Goal: Task Accomplishment & Management: Manage account settings

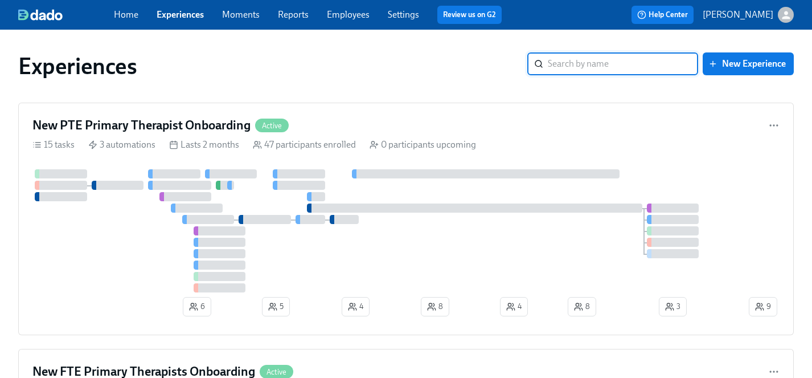
click at [346, 19] on link "Employees" at bounding box center [348, 14] width 43 height 11
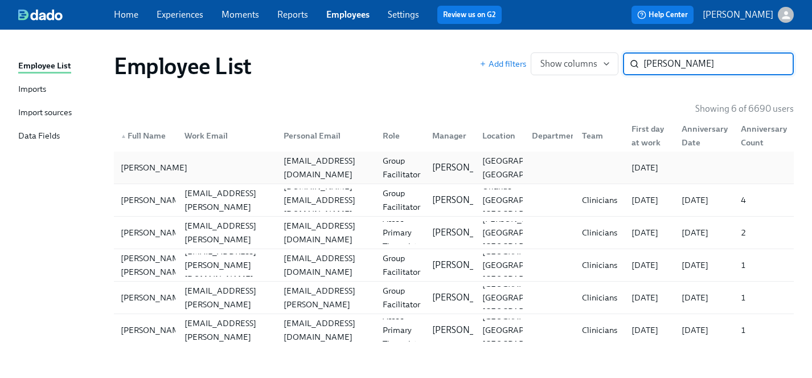
type input "barbara"
click at [141, 164] on div "Barbara D'Souza" at bounding box center [154, 168] width 76 height 14
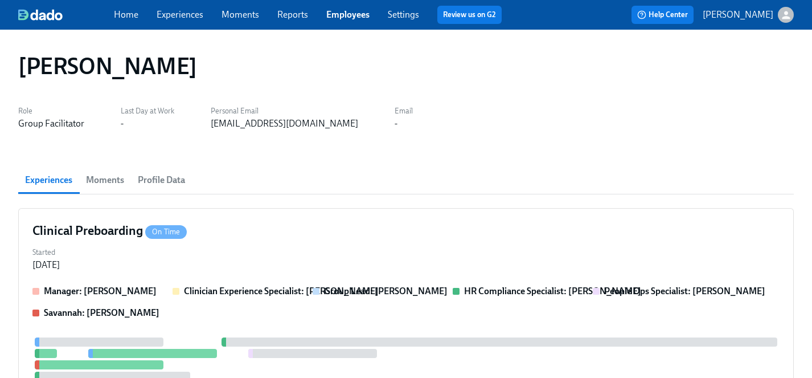
click at [170, 17] on link "Experiences" at bounding box center [180, 14] width 47 height 11
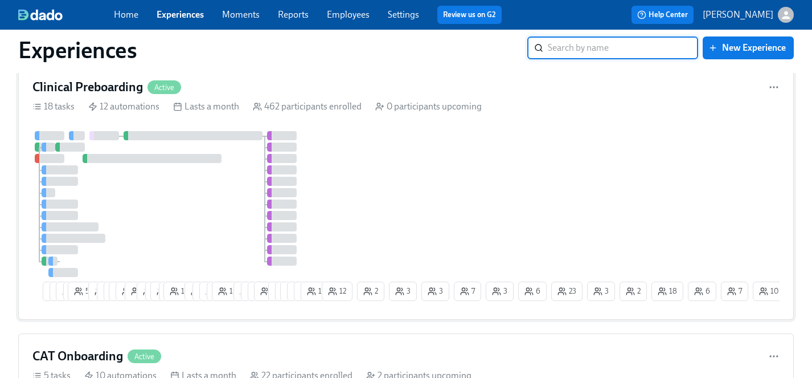
scroll to position [735, 0]
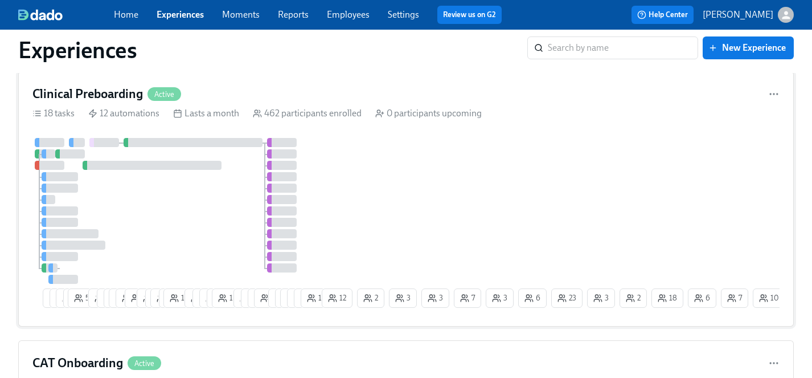
click at [198, 220] on div at bounding box center [175, 211] width 287 height 146
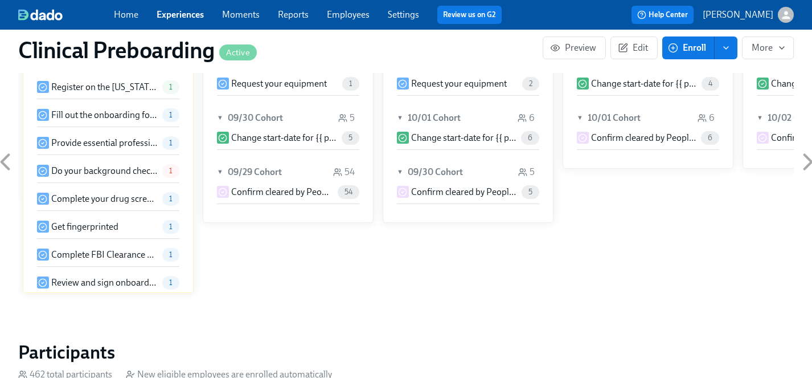
scroll to position [1161, 0]
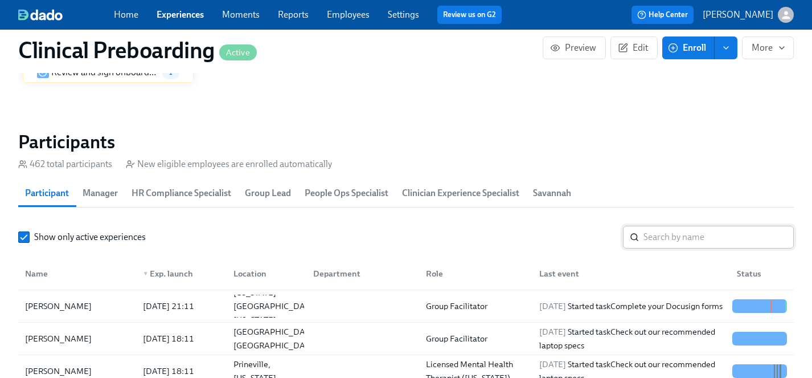
click at [668, 241] on input "search" at bounding box center [719, 237] width 150 height 23
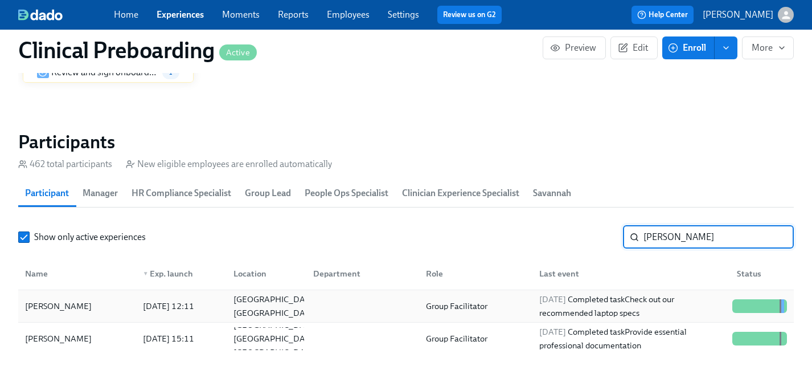
type input "barbara"
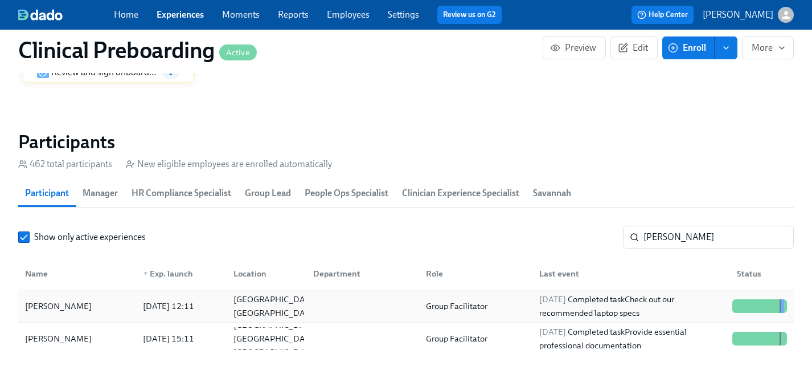
click at [59, 306] on div "Barbara D'Souza" at bounding box center [59, 306] width 76 height 14
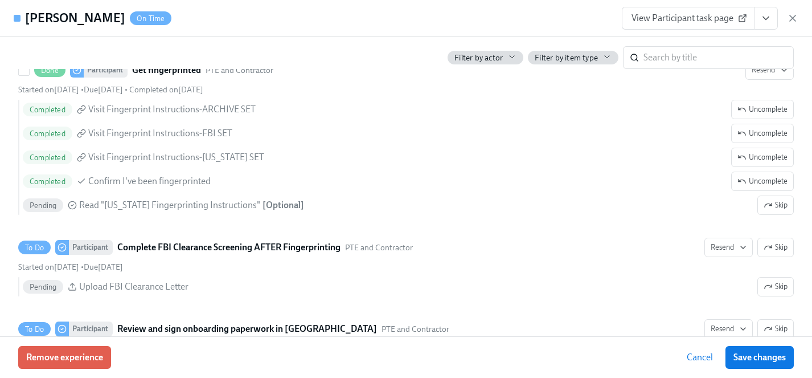
scroll to position [1529, 0]
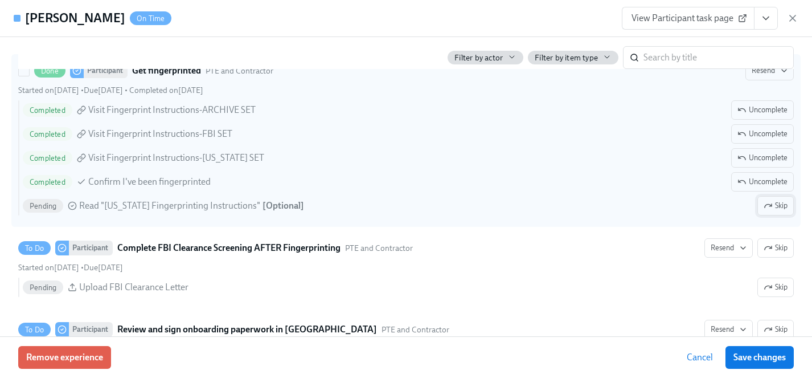
click at [778, 206] on span "Skip" at bounding box center [776, 205] width 24 height 11
click at [774, 357] on span "Save changes" at bounding box center [760, 356] width 52 height 11
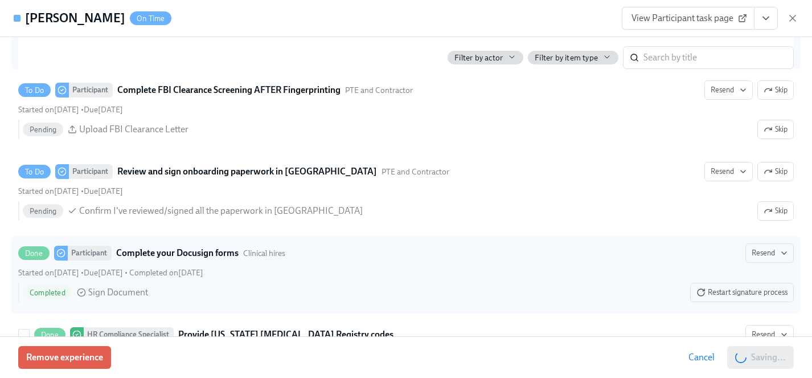
scroll to position [1686, 0]
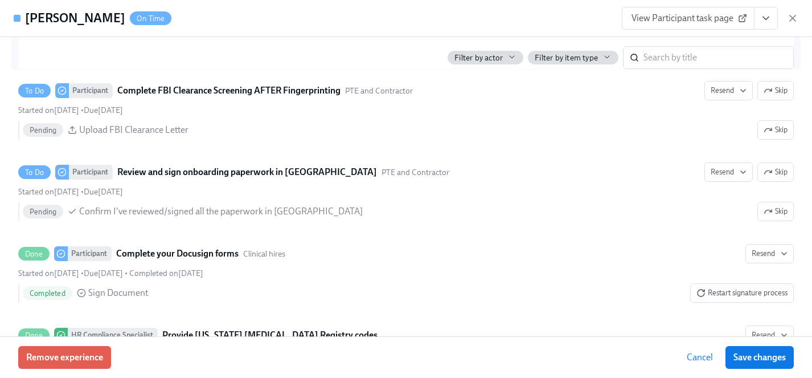
click at [666, 15] on span "View Participant task page" at bounding box center [688, 18] width 113 height 11
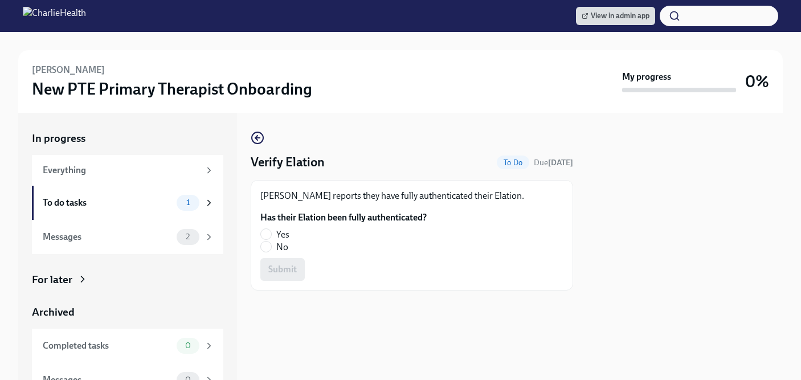
click at [286, 248] on span "No" at bounding box center [282, 247] width 12 height 13
click at [271, 248] on input "No" at bounding box center [266, 247] width 10 height 10
radio input "true"
click at [285, 268] on span "Submit" at bounding box center [282, 269] width 28 height 11
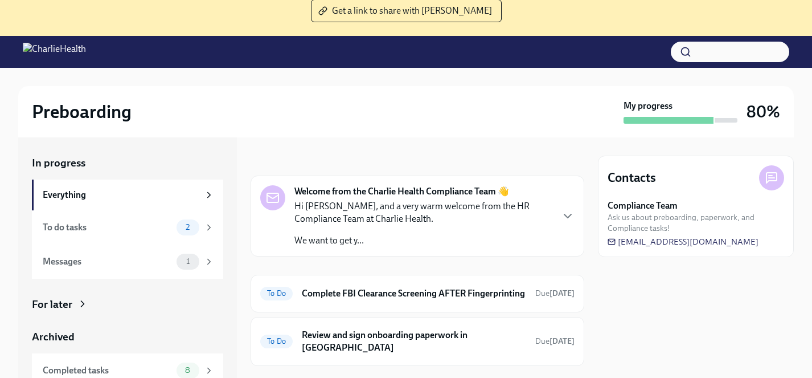
scroll to position [117, 0]
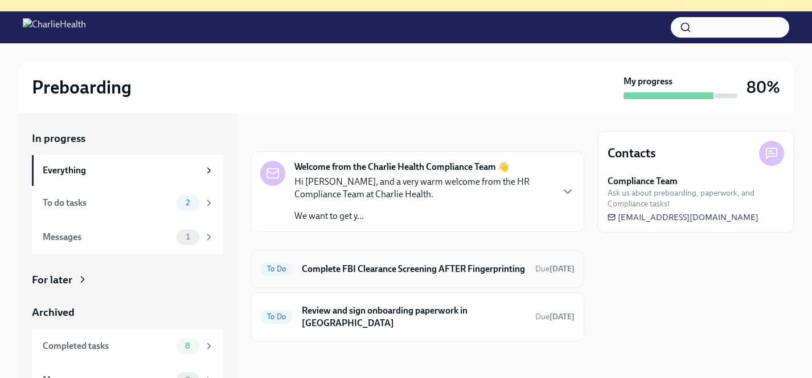
click at [383, 275] on h6 "Complete FBI Clearance Screening AFTER Fingerprinting" at bounding box center [414, 269] width 224 height 13
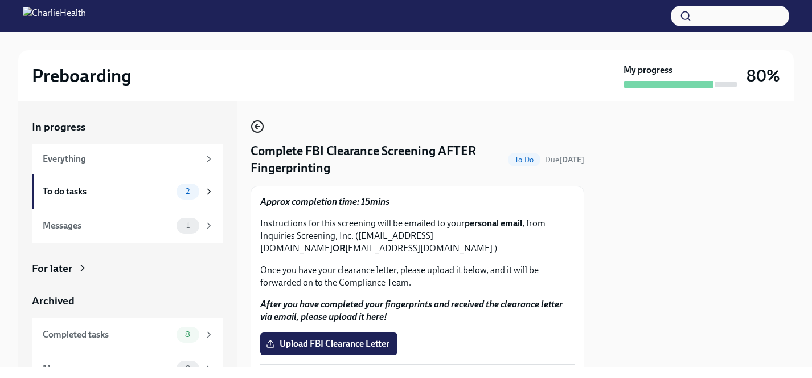
click at [258, 126] on icon "button" at bounding box center [257, 126] width 5 height 0
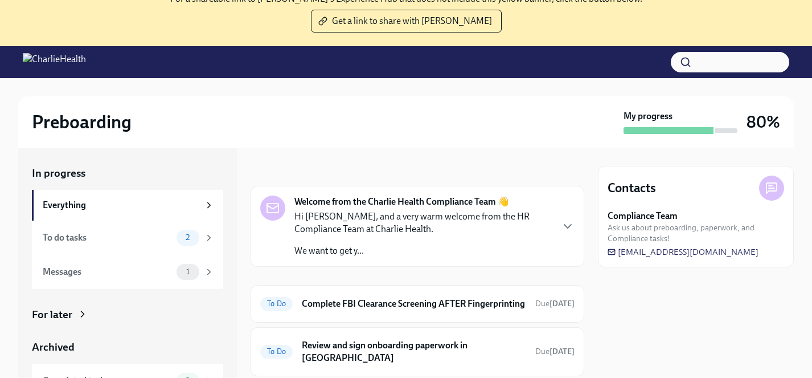
scroll to position [117, 0]
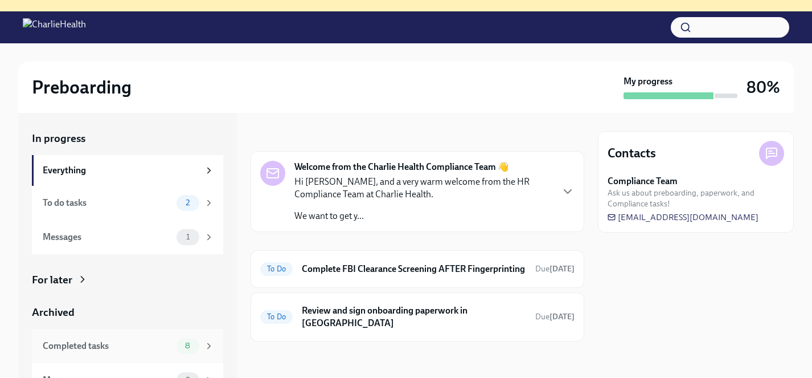
click at [96, 347] on div "Completed tasks" at bounding box center [107, 345] width 129 height 13
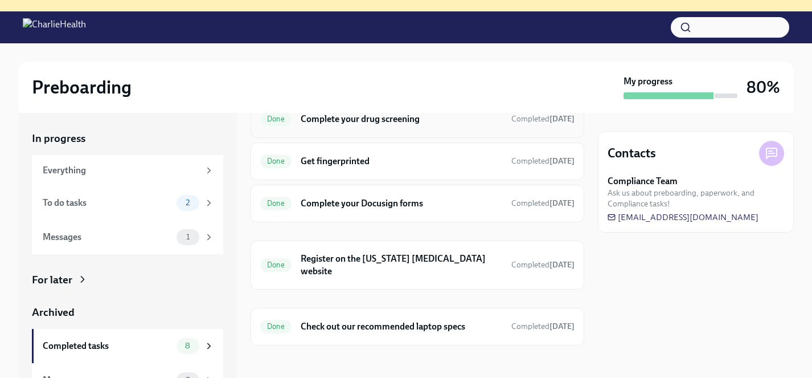
scroll to position [185, 0]
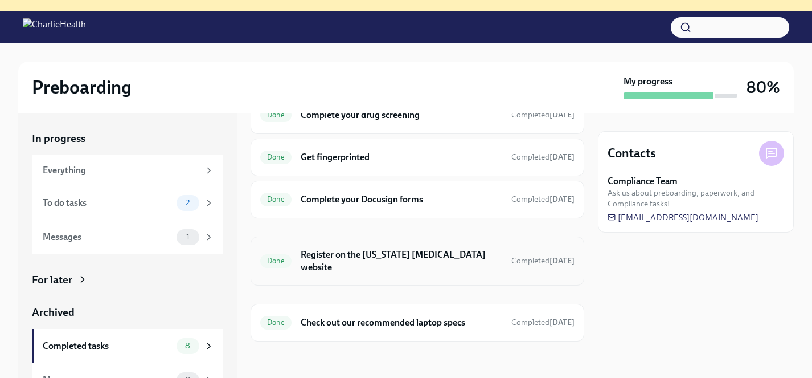
click at [363, 256] on h6 "Register on the Pennsylvania Child Abuse website" at bounding box center [402, 260] width 202 height 25
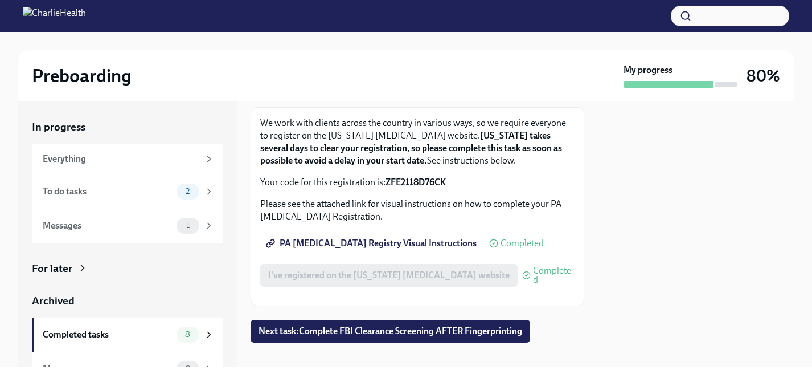
scroll to position [85, 0]
